Goal: Task Accomplishment & Management: Complete application form

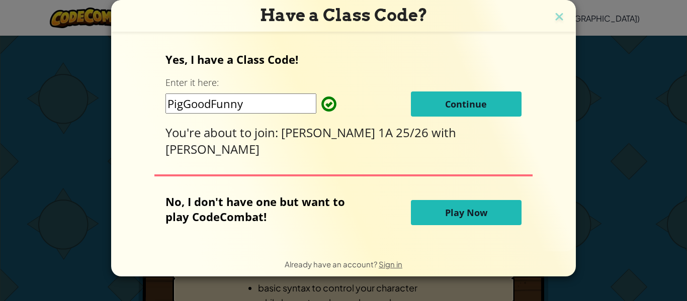
click at [466, 108] on span "Continue" at bounding box center [466, 104] width 42 height 12
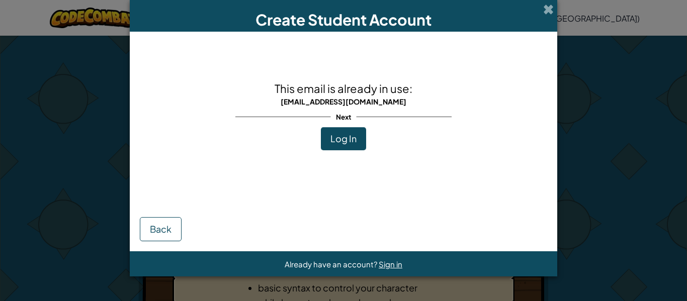
click at [348, 145] on button "Log In" at bounding box center [343, 138] width 45 height 23
